Goal: Task Accomplishment & Management: Use online tool/utility

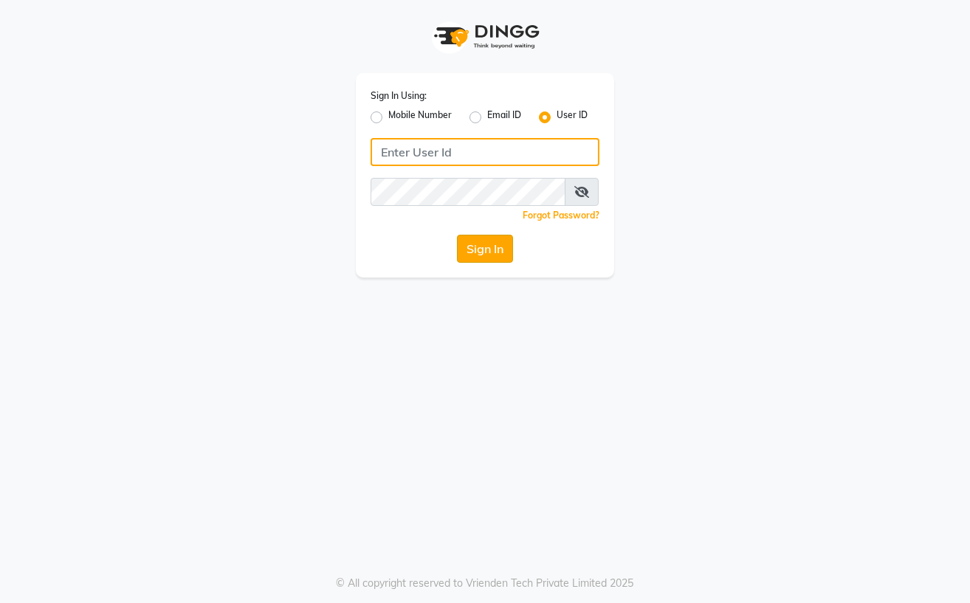
type input "Straight N Curls"
click at [475, 252] on button "Sign In" at bounding box center [485, 249] width 56 height 28
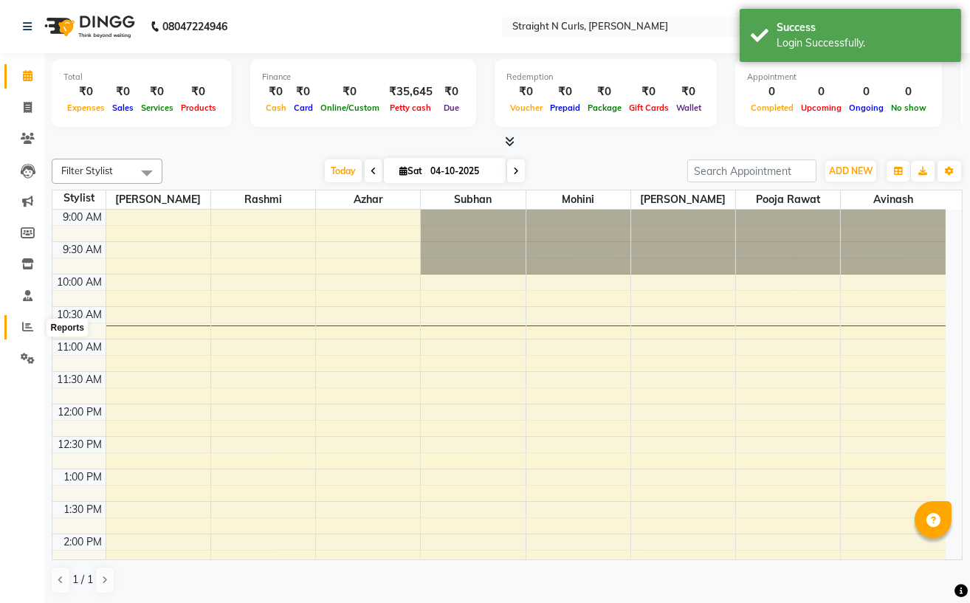
click at [26, 323] on icon at bounding box center [27, 326] width 11 height 11
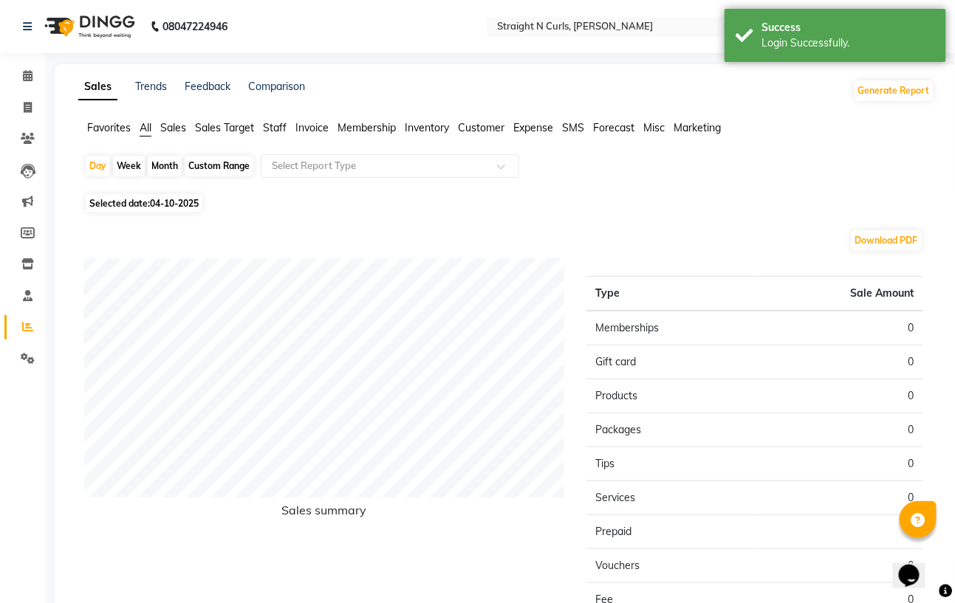
click at [156, 167] on div "Month" at bounding box center [165, 166] width 34 height 21
select select "10"
select select "2025"
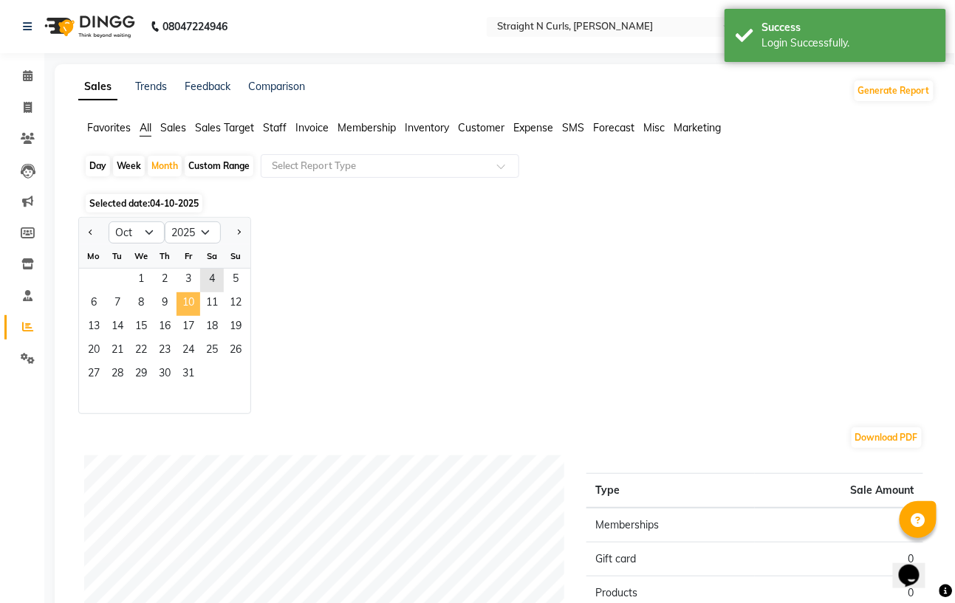
click at [179, 305] on span "10" at bounding box center [188, 304] width 24 height 24
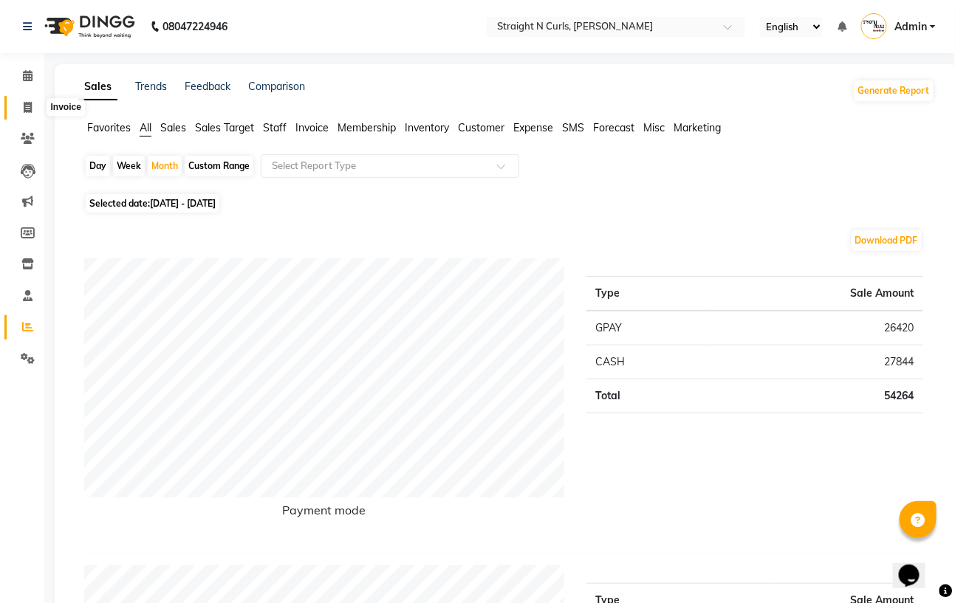
click at [24, 105] on icon at bounding box center [28, 107] width 8 height 11
select select "service"
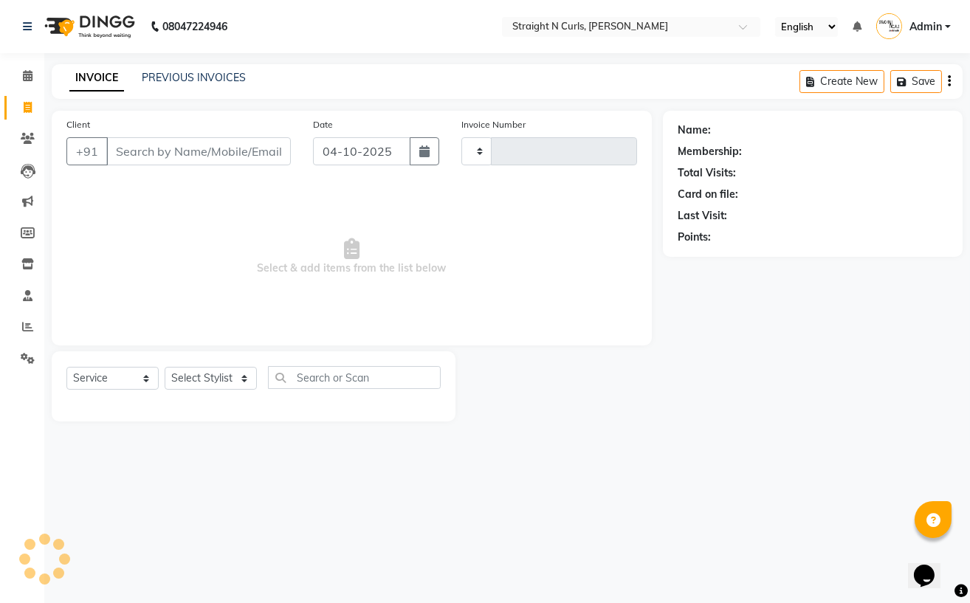
type input "1229"
select select "7039"
click at [30, 73] on icon at bounding box center [28, 75] width 10 height 11
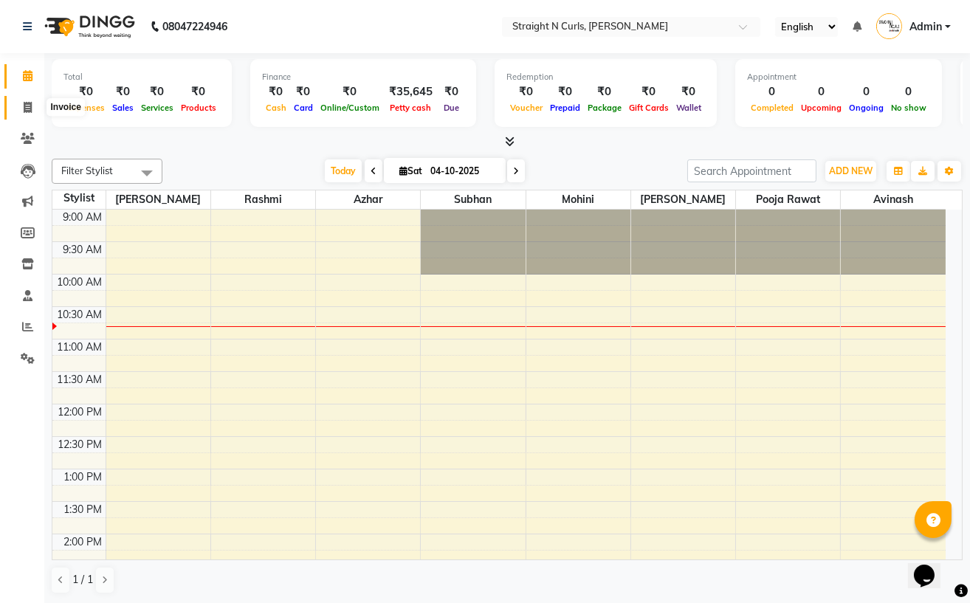
click at [28, 109] on icon at bounding box center [28, 107] width 8 height 11
select select "service"
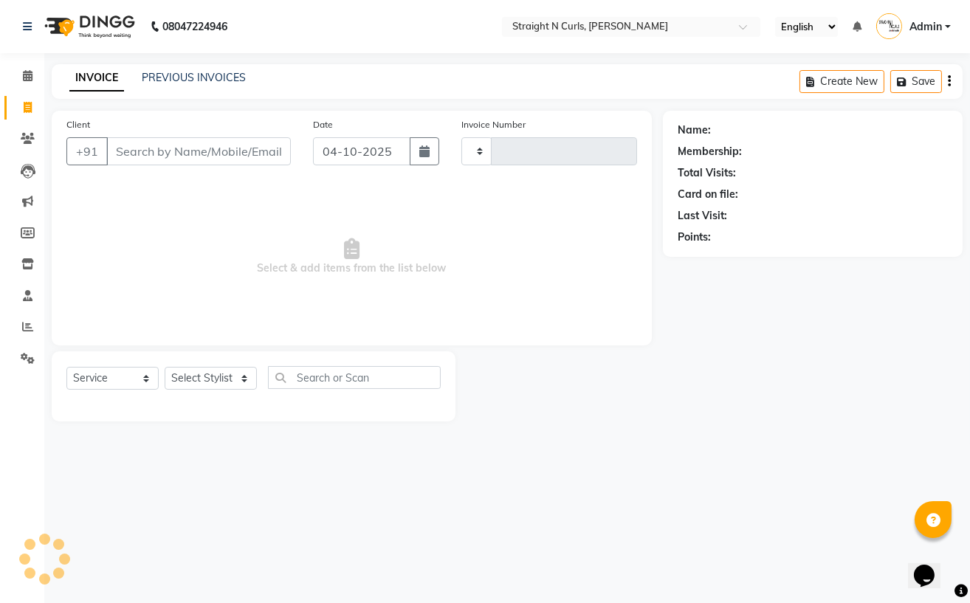
type input "1229"
select select "7039"
